Goal: Find specific page/section: Find specific page/section

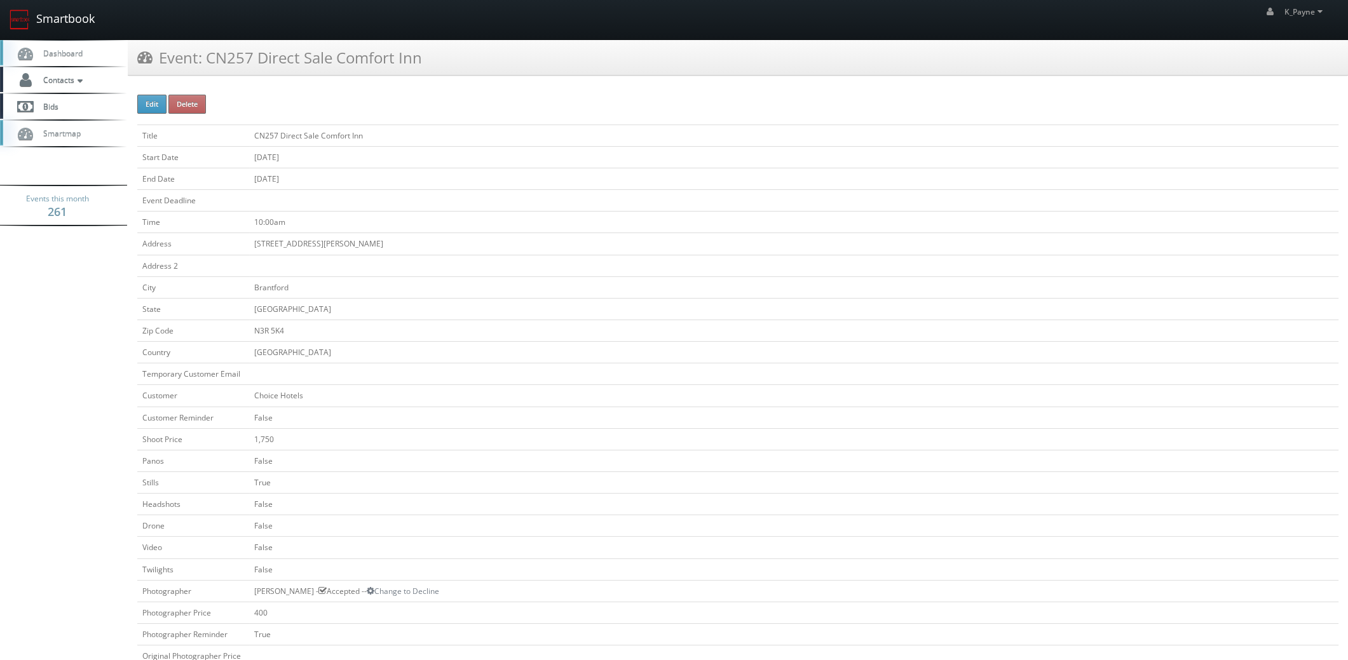
click at [76, 25] on link "Smartbook" at bounding box center [52, 19] width 104 height 39
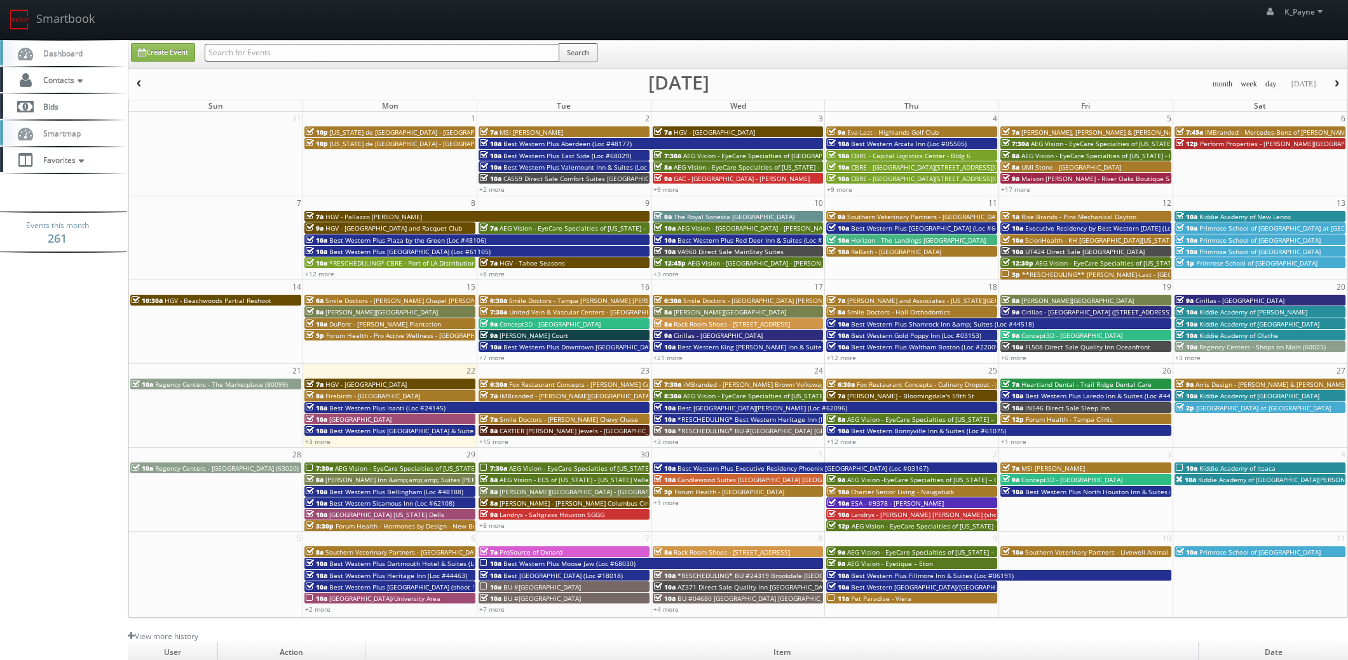
click at [240, 55] on input "text" at bounding box center [382, 53] width 355 height 18
type input "co116"
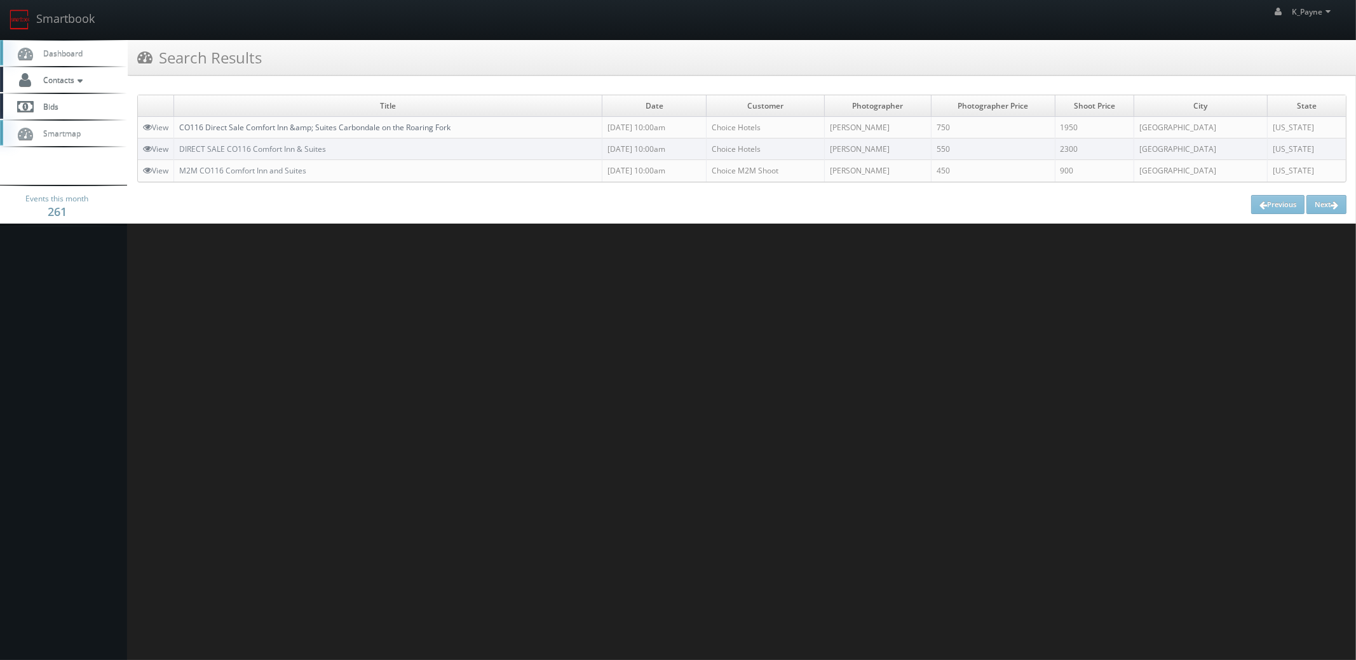
click at [309, 125] on link "CO116 Direct Sale Comfort Inn &amp; Suites Carbondale on the Roaring Fork" at bounding box center [314, 127] width 271 height 11
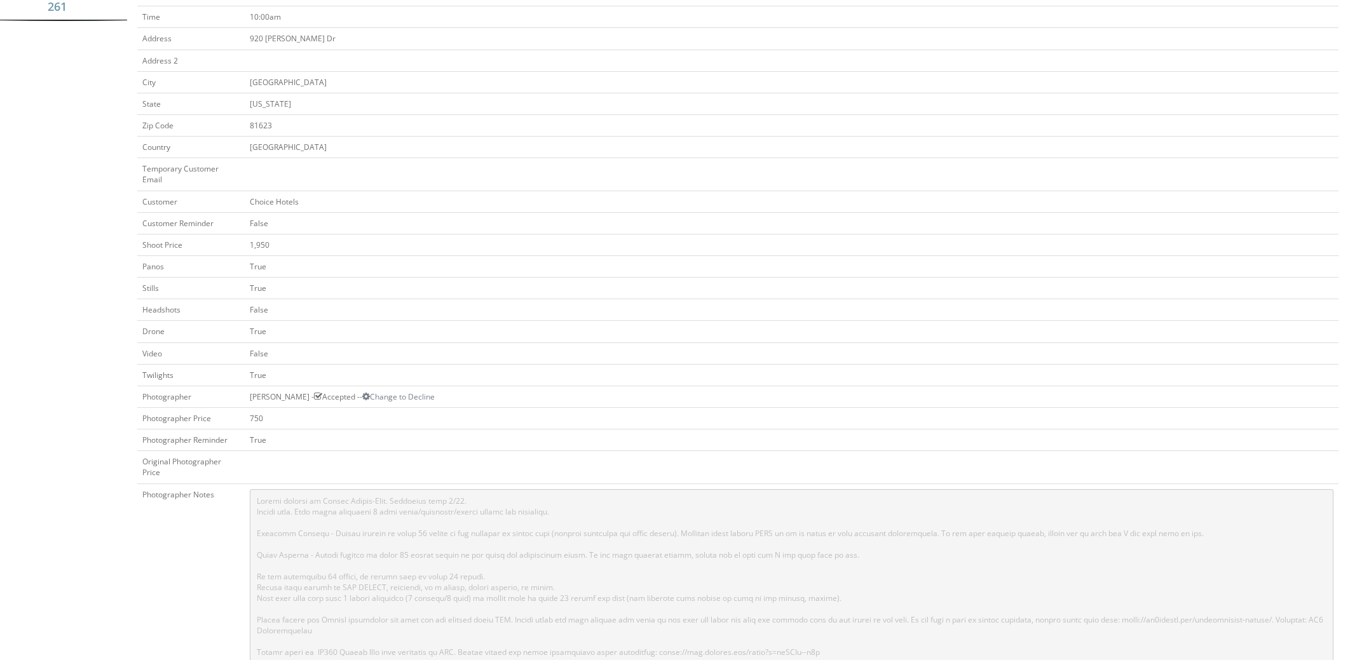
scroll to position [445, 0]
